Goal: Task Accomplishment & Management: Use online tool/utility

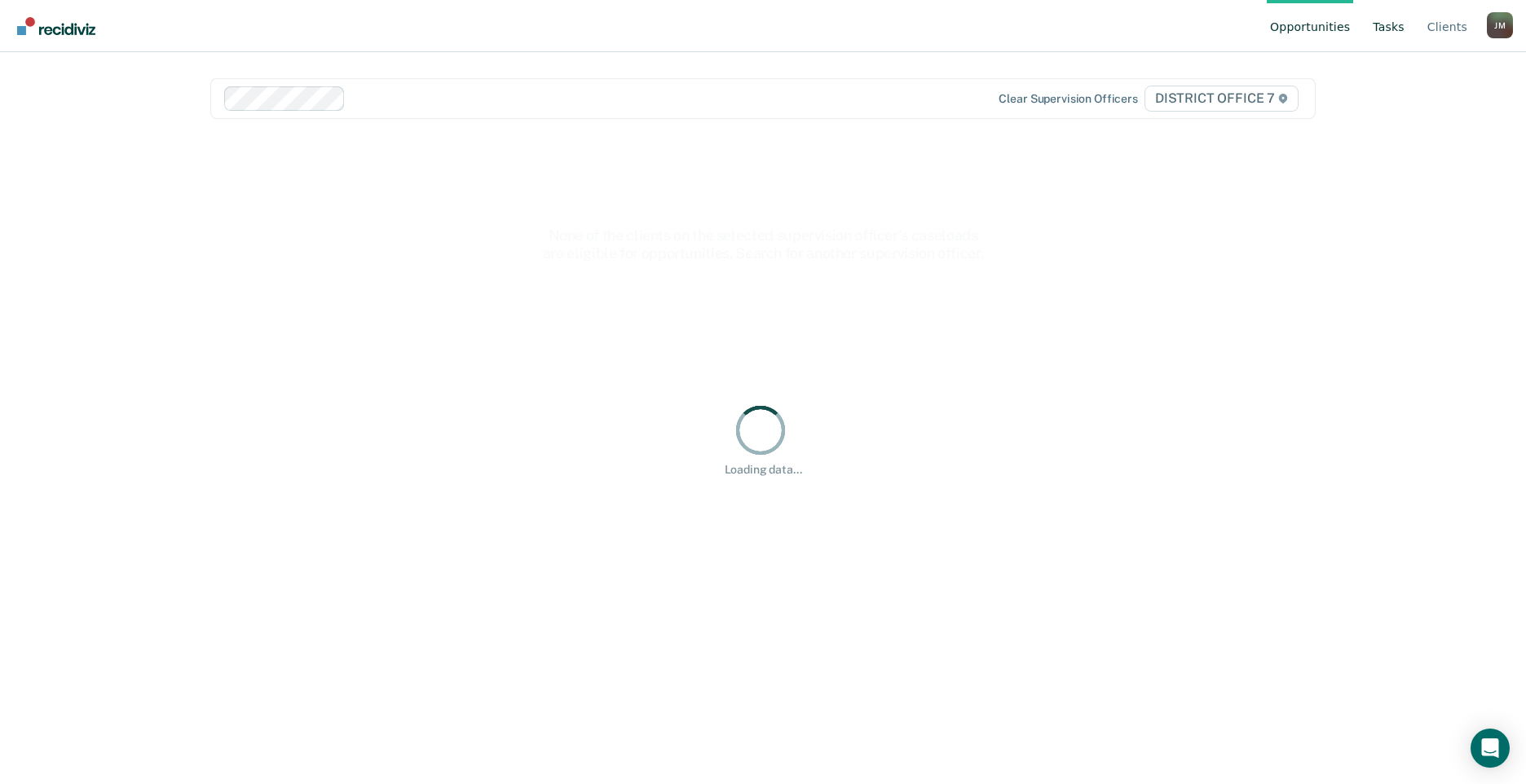
click at [1387, 32] on link "Tasks" at bounding box center [1388, 26] width 38 height 52
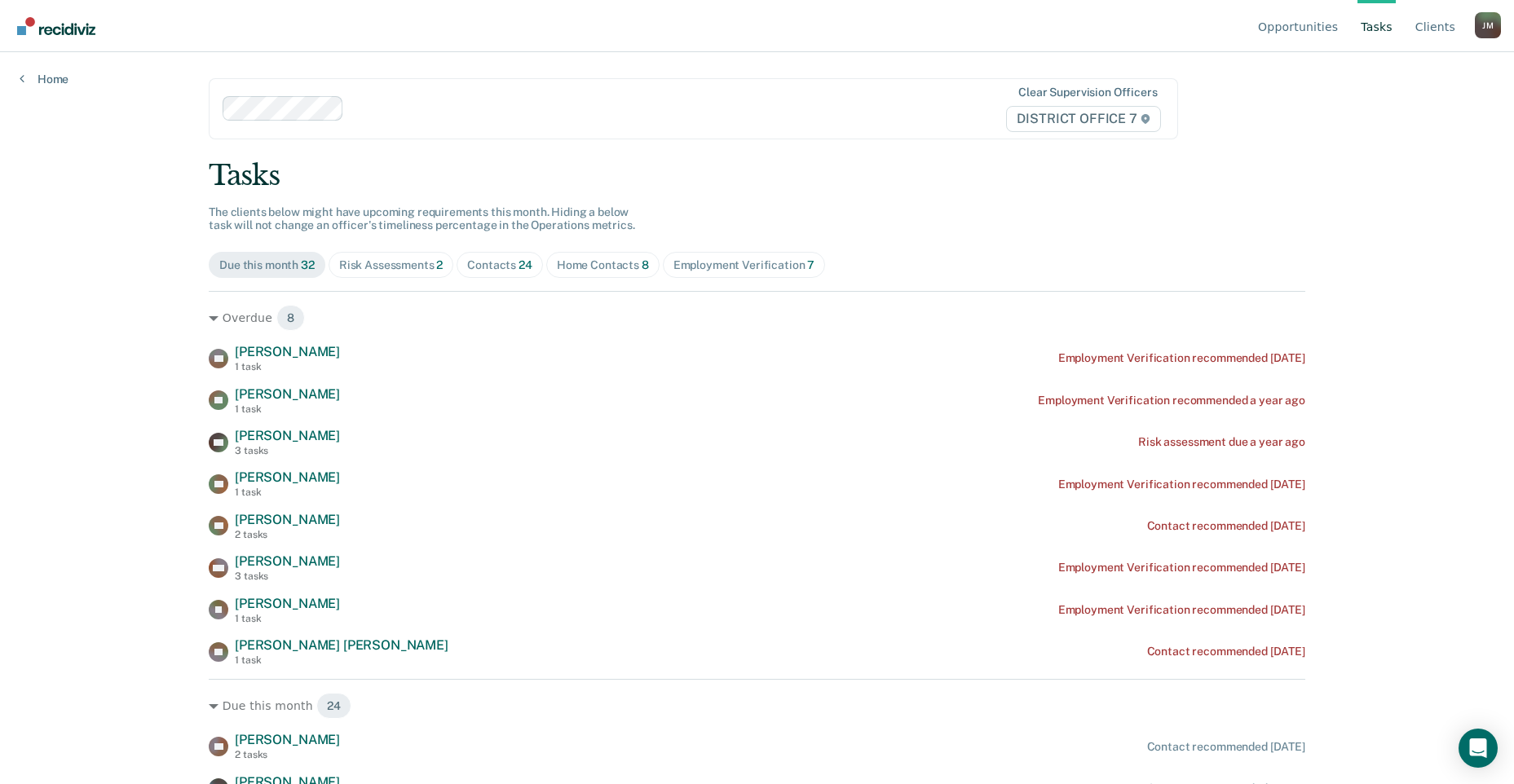
click at [500, 253] on span "Contacts 24" at bounding box center [499, 265] width 86 height 26
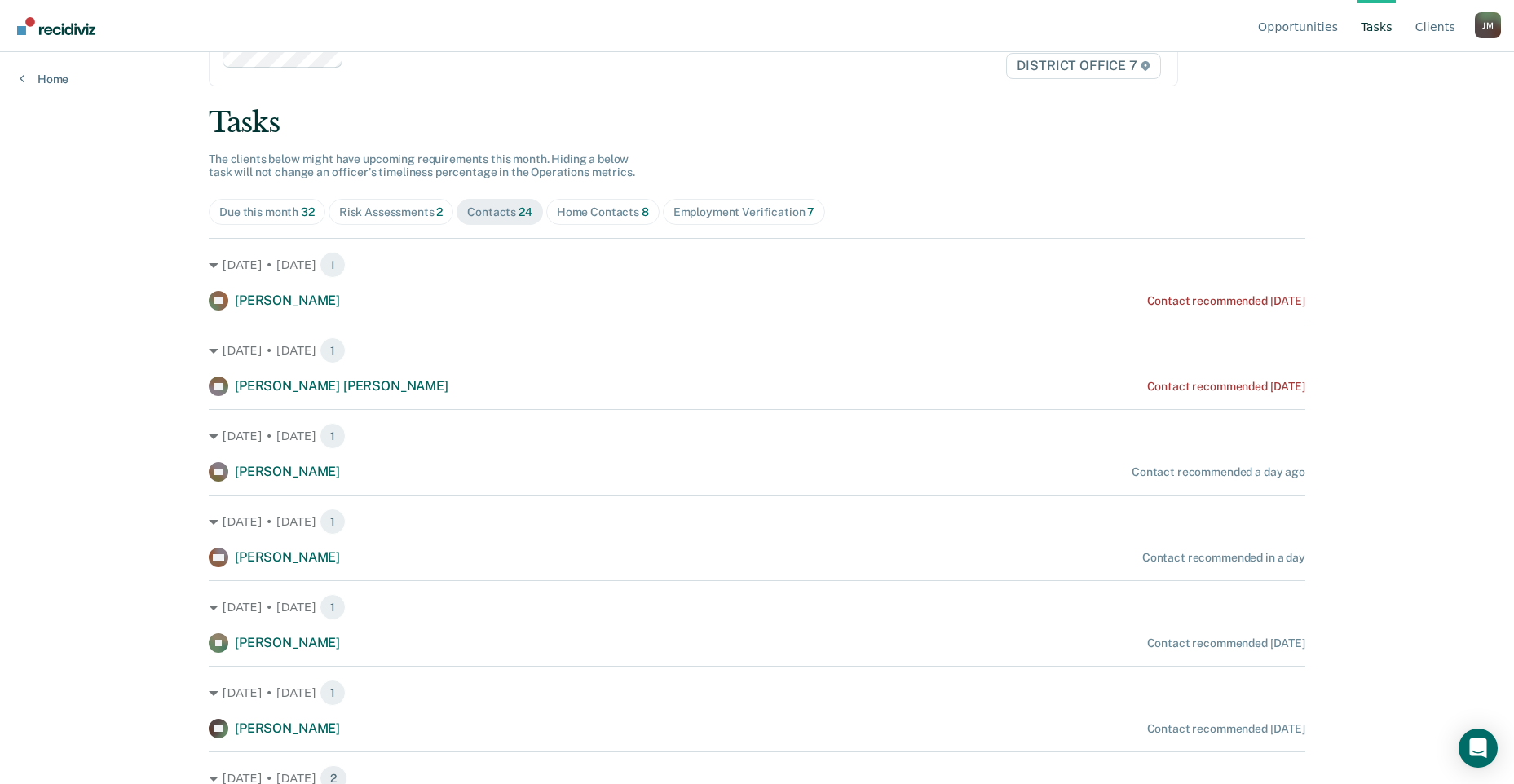
scroll to position [82, 0]
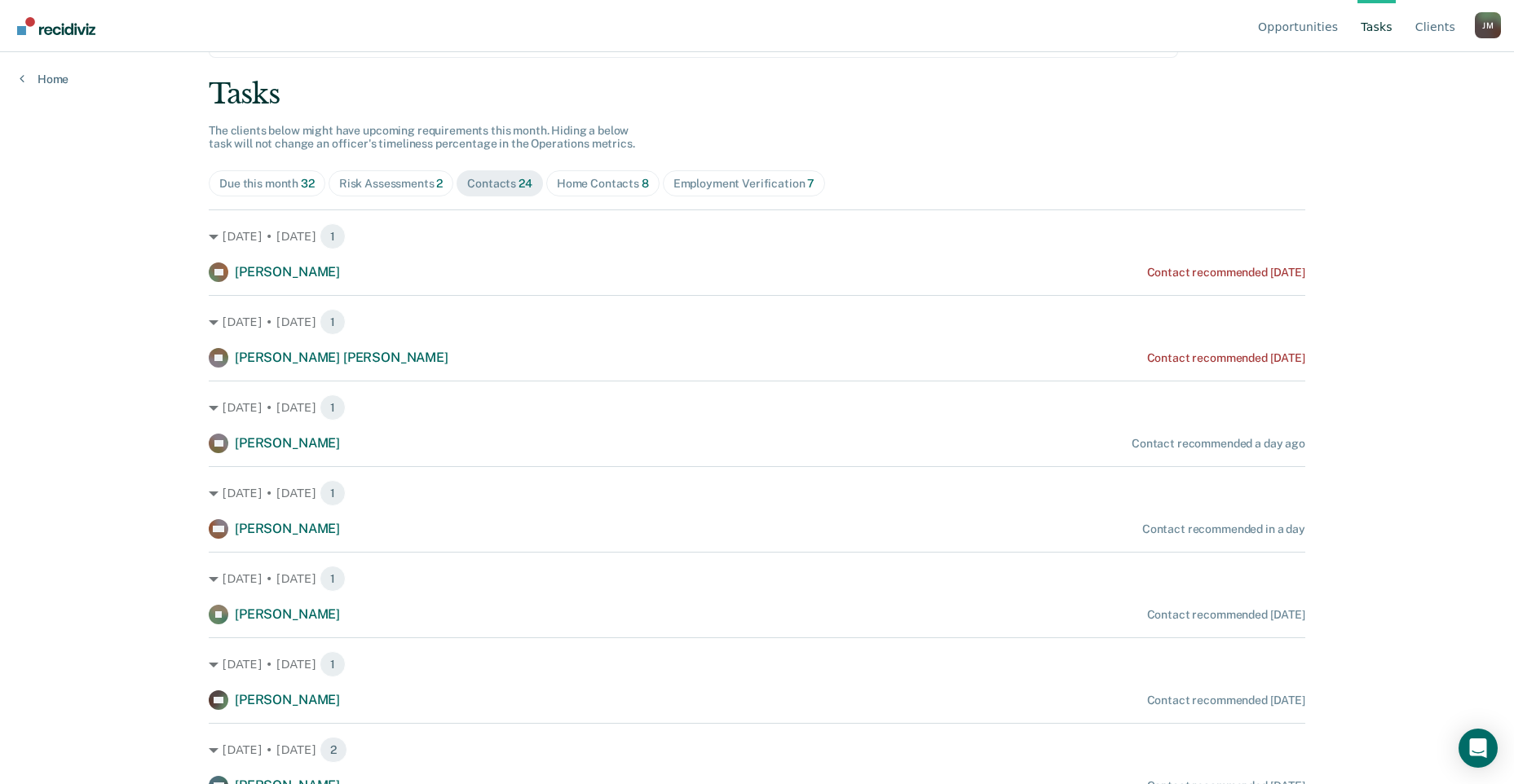
click at [586, 183] on div "Home Contacts 8" at bounding box center [602, 183] width 92 height 14
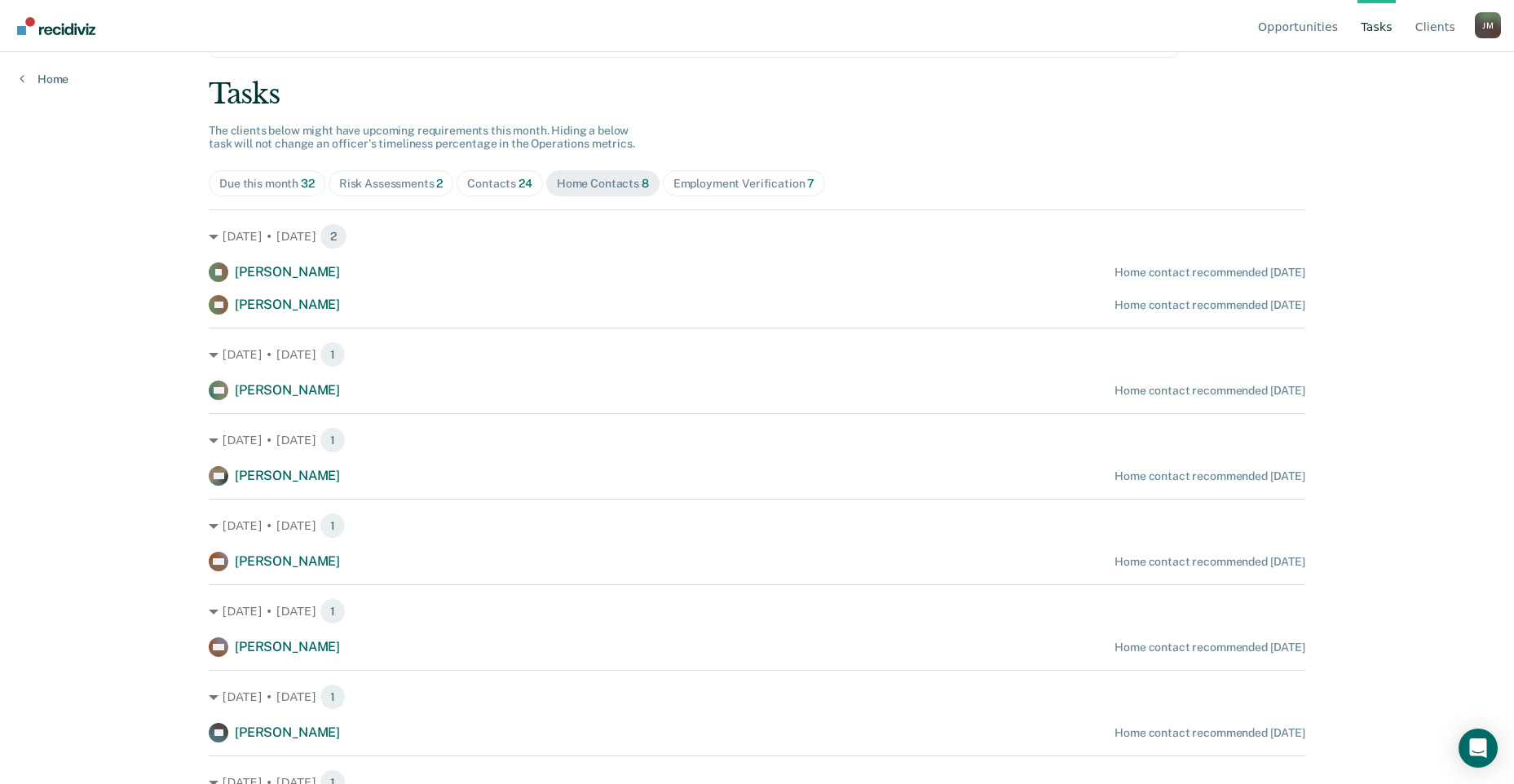
click at [479, 179] on div "Contacts 24" at bounding box center [500, 183] width 65 height 14
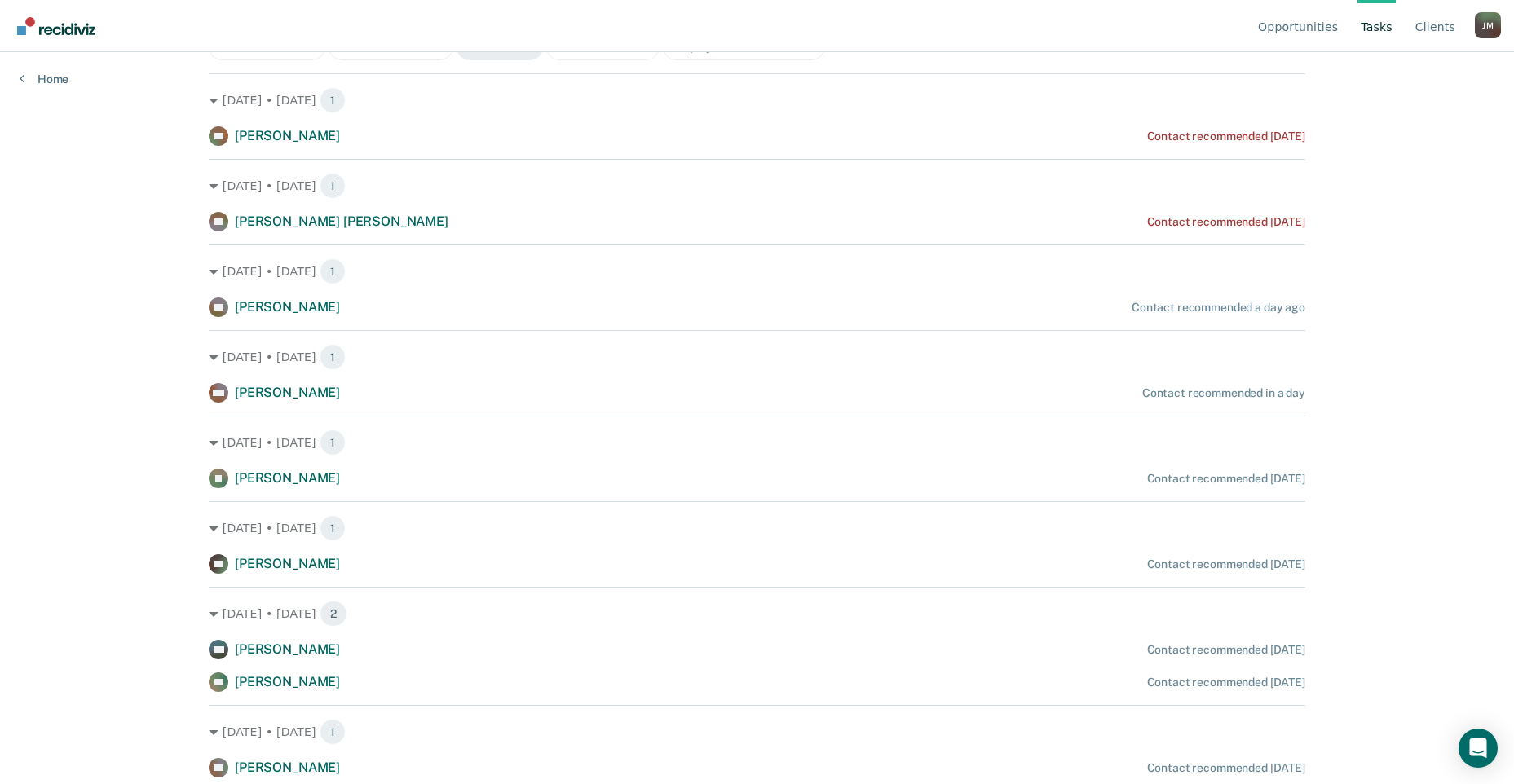
scroll to position [0, 0]
